Goal: Information Seeking & Learning: Learn about a topic

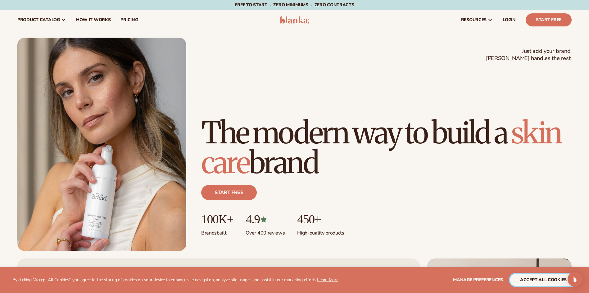
click at [531, 284] on button "accept all cookies" at bounding box center [544, 280] width 66 height 12
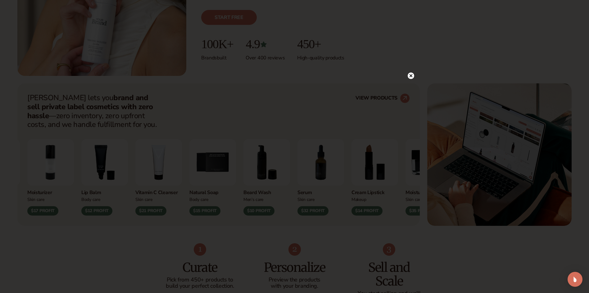
scroll to position [175, 0]
click at [409, 75] on circle at bounding box center [408, 75] width 7 height 7
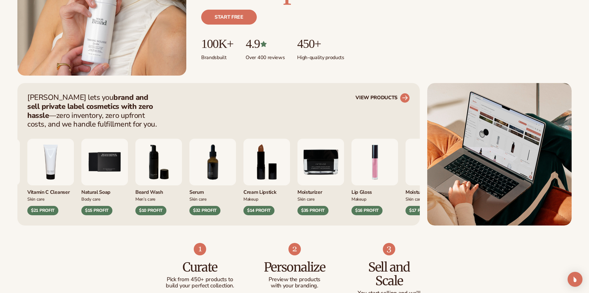
click at [402, 98] on circle at bounding box center [405, 98] width 14 height 14
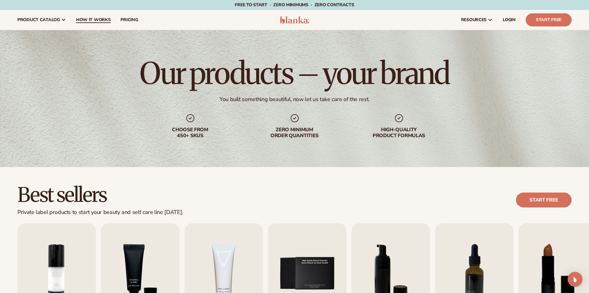
click at [105, 18] on span "How It Works" at bounding box center [93, 19] width 35 height 5
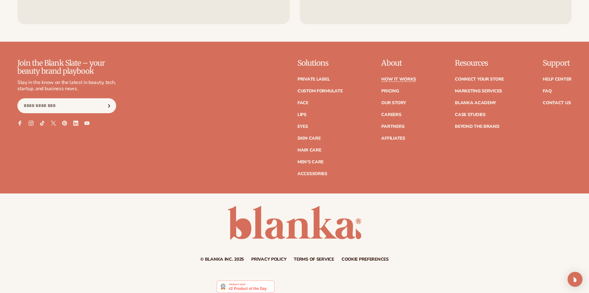
scroll to position [1618, 0]
click at [479, 80] on link "Connect your store" at bounding box center [479, 79] width 49 height 4
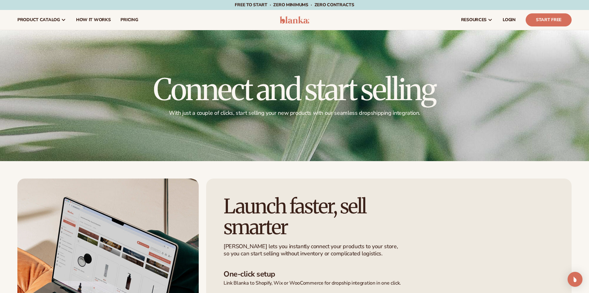
click at [290, 19] on img at bounding box center [295, 19] width 30 height 7
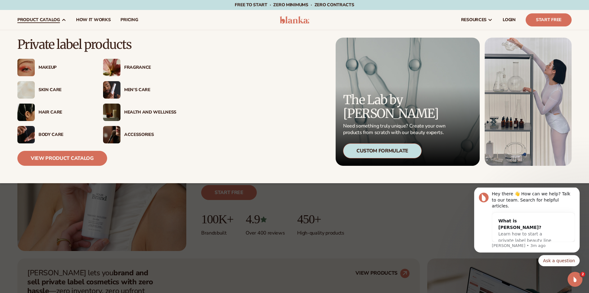
click at [51, 69] on div "Makeup" at bounding box center [65, 67] width 52 height 5
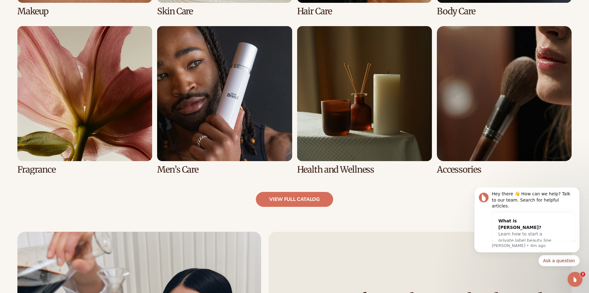
scroll to position [600, 0]
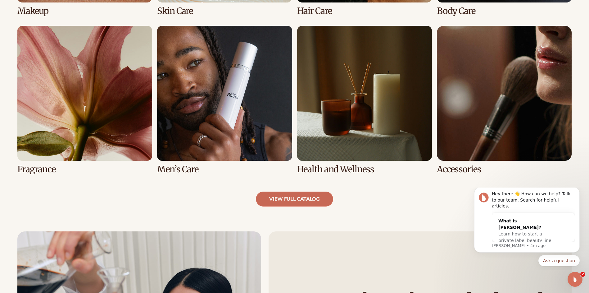
click at [289, 202] on link "view full catalog" at bounding box center [294, 198] width 77 height 15
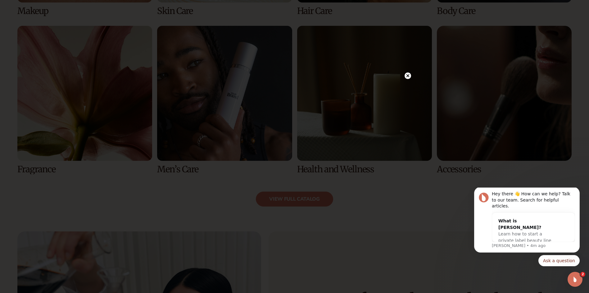
click at [409, 75] on icon at bounding box center [407, 75] width 3 height 3
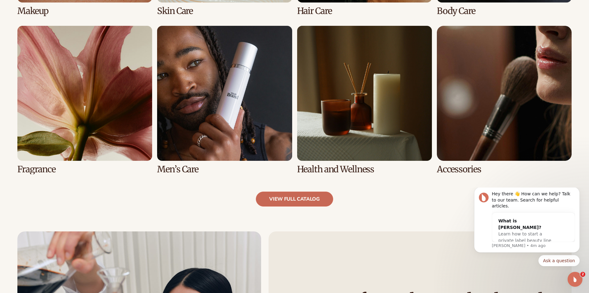
click at [305, 202] on link "view full catalog" at bounding box center [294, 198] width 77 height 15
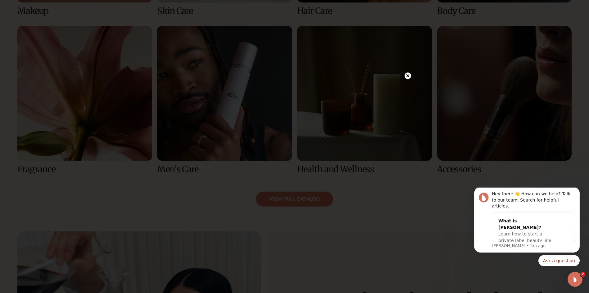
click at [410, 76] on circle at bounding box center [408, 75] width 7 height 7
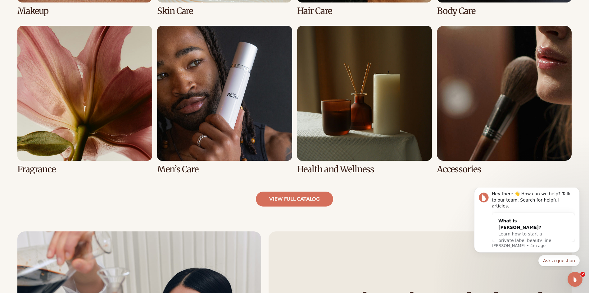
click at [240, 134] on link "6 / 8" at bounding box center [224, 100] width 135 height 148
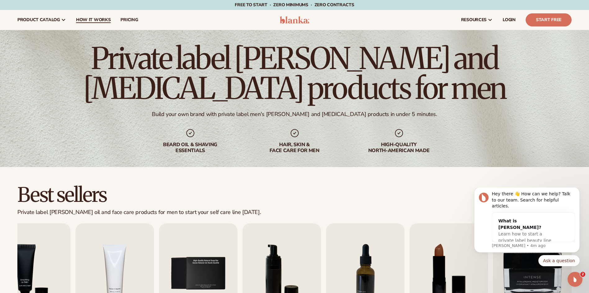
click at [97, 21] on span "How It Works" at bounding box center [93, 19] width 35 height 5
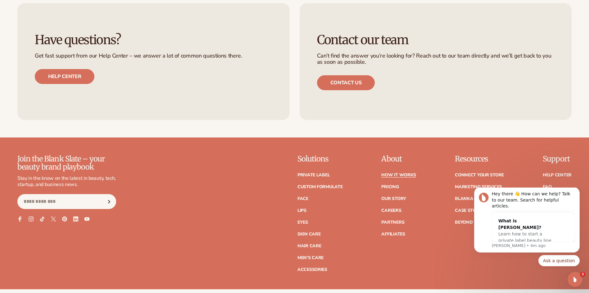
scroll to position [1522, 0]
click at [392, 174] on link "How It Works" at bounding box center [399, 174] width 35 height 4
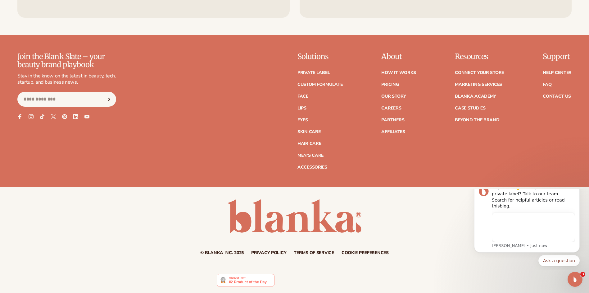
click at [392, 174] on div "Join the Blank Slate – your beauty brand playbook Stay in the know on the lates…" at bounding box center [294, 120] width 589 height 134
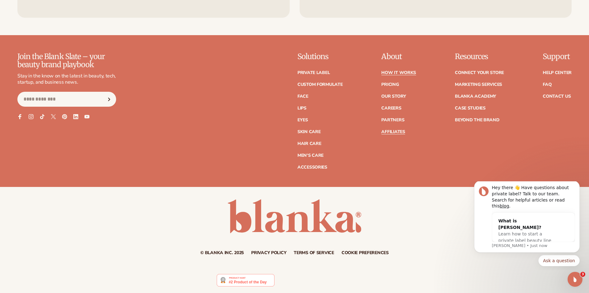
click at [396, 131] on link "Affiliates" at bounding box center [394, 132] width 24 height 4
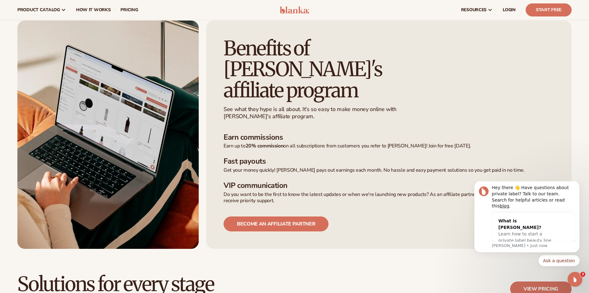
scroll to position [397, 0]
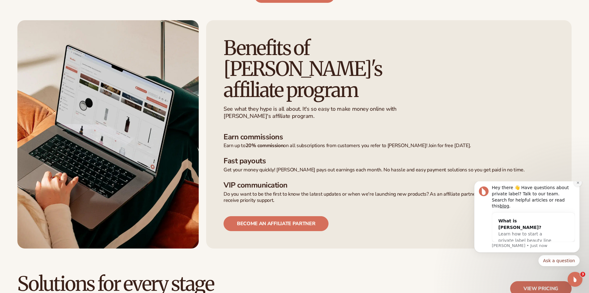
click at [578, 184] on icon "Dismiss notification" at bounding box center [578, 182] width 3 height 3
click at [579, 190] on icon "Dismiss notification" at bounding box center [578, 188] width 3 height 3
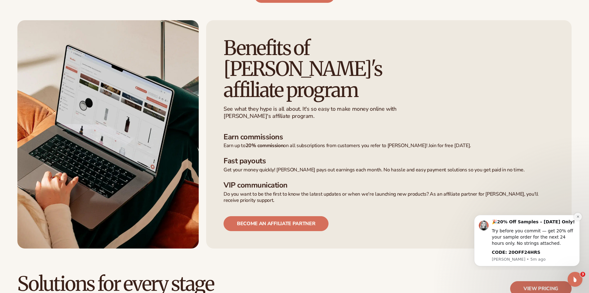
click at [578, 218] on icon "Dismiss notification" at bounding box center [578, 216] width 3 height 3
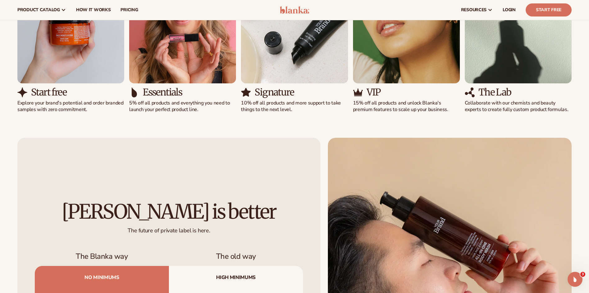
scroll to position [577, 0]
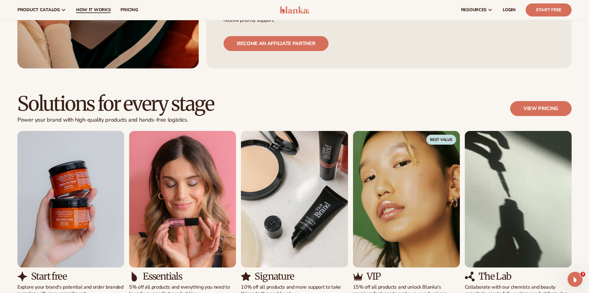
click at [103, 13] on link "How It Works" at bounding box center [93, 10] width 45 height 20
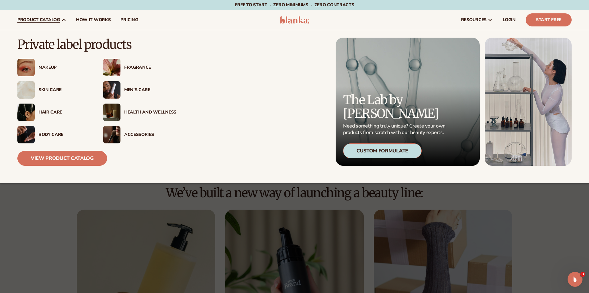
click at [130, 70] on div "Fragrance" at bounding box center [150, 67] width 52 height 5
